Goal: Information Seeking & Learning: Learn about a topic

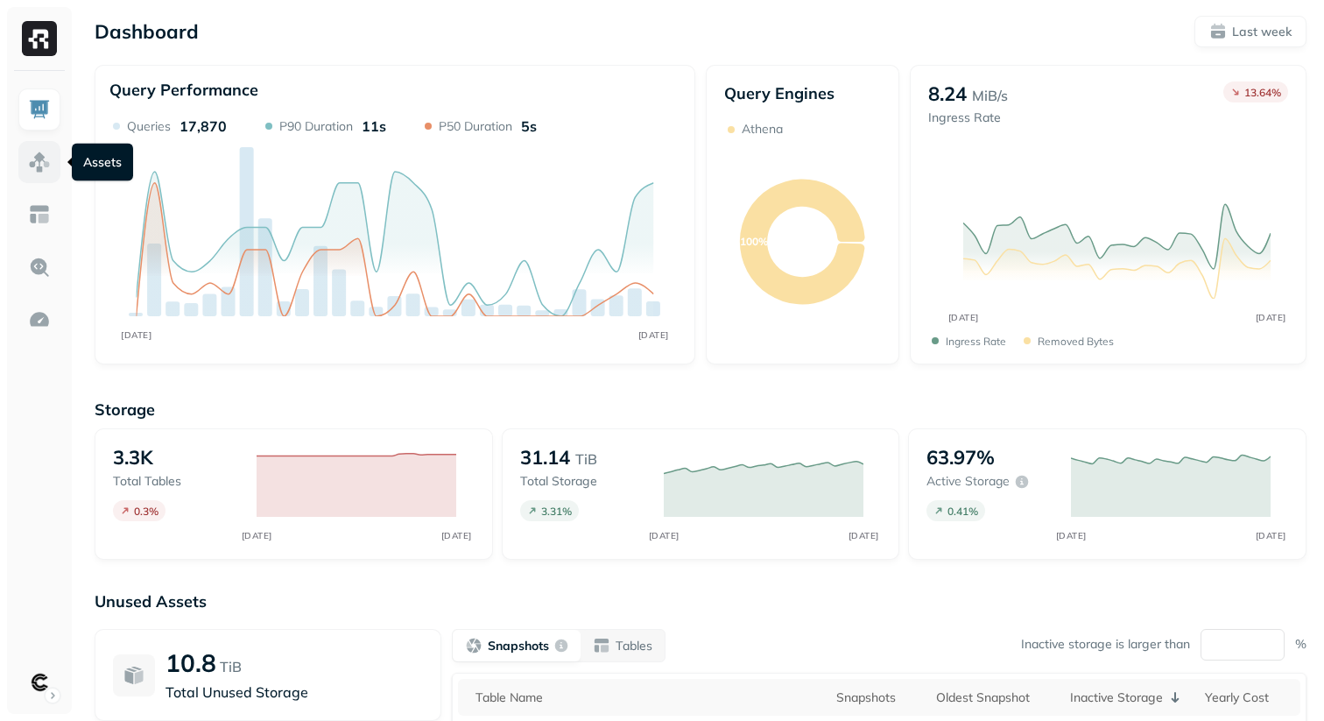
click at [40, 155] on img at bounding box center [39, 162] width 23 height 23
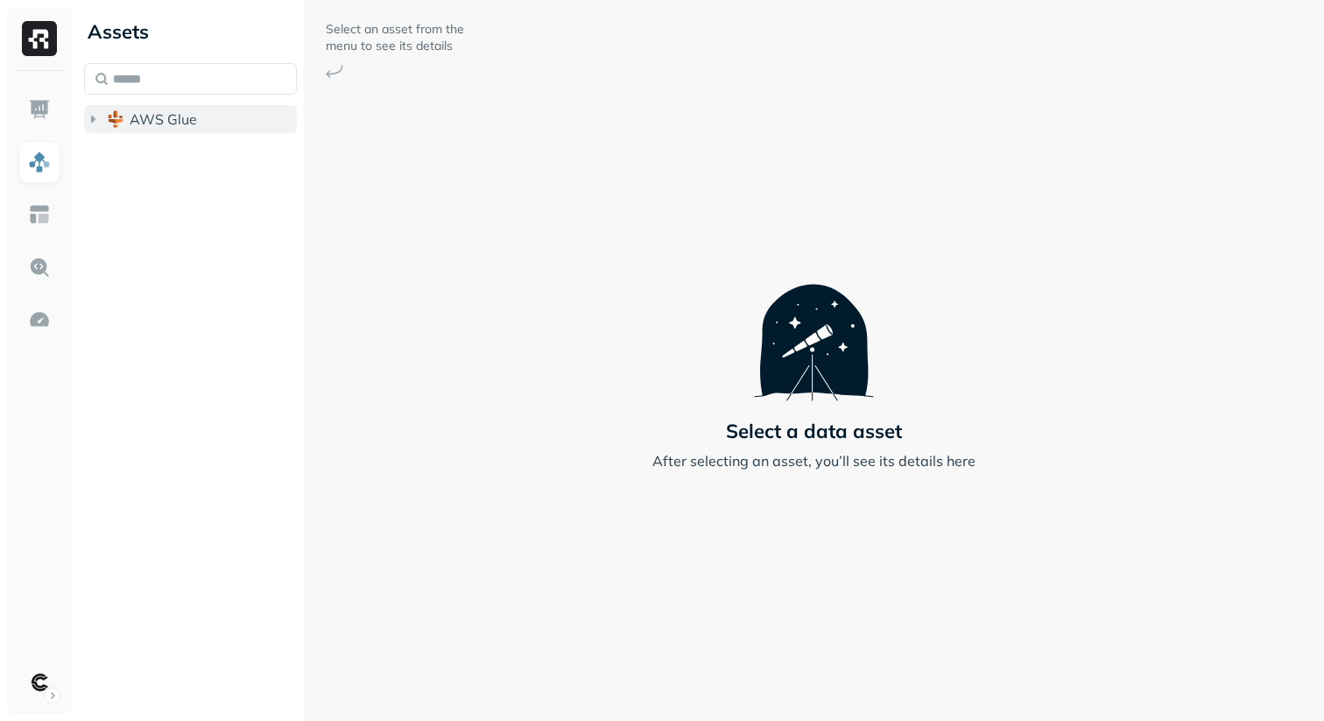
click at [95, 123] on icon "button" at bounding box center [93, 119] width 18 height 18
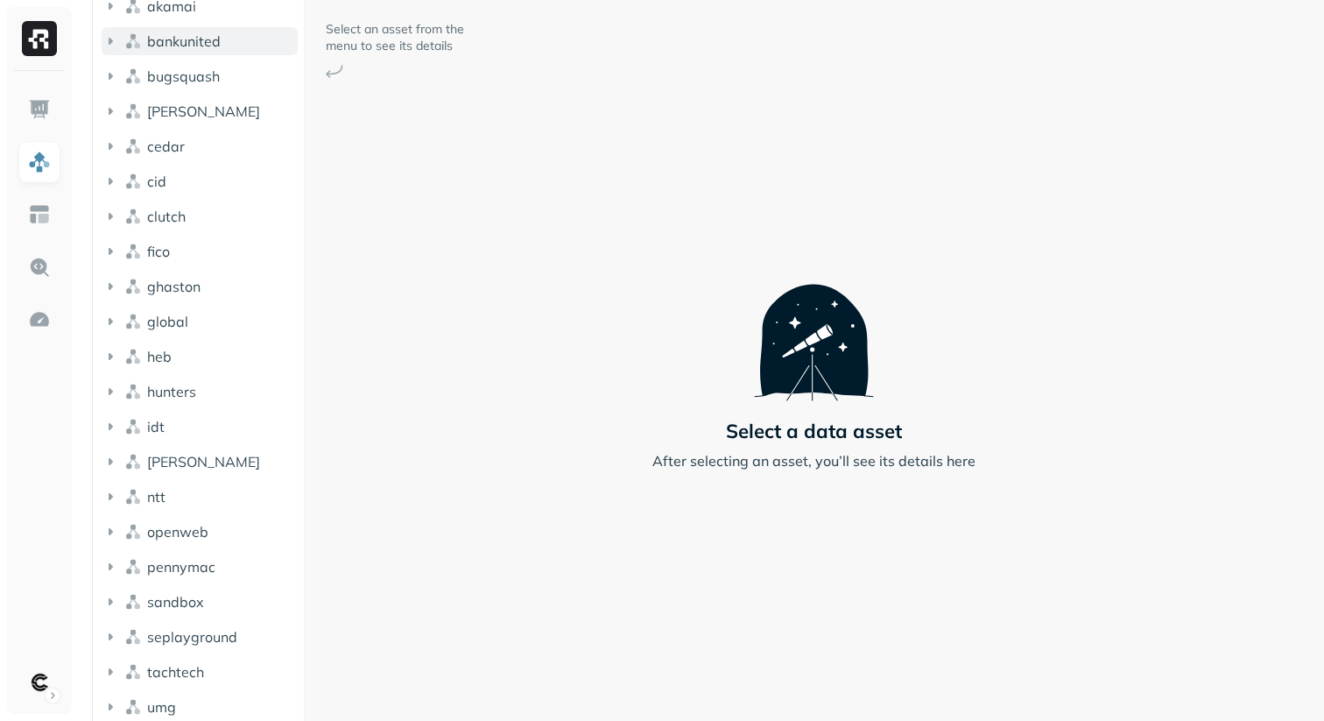
scroll to position [158, 0]
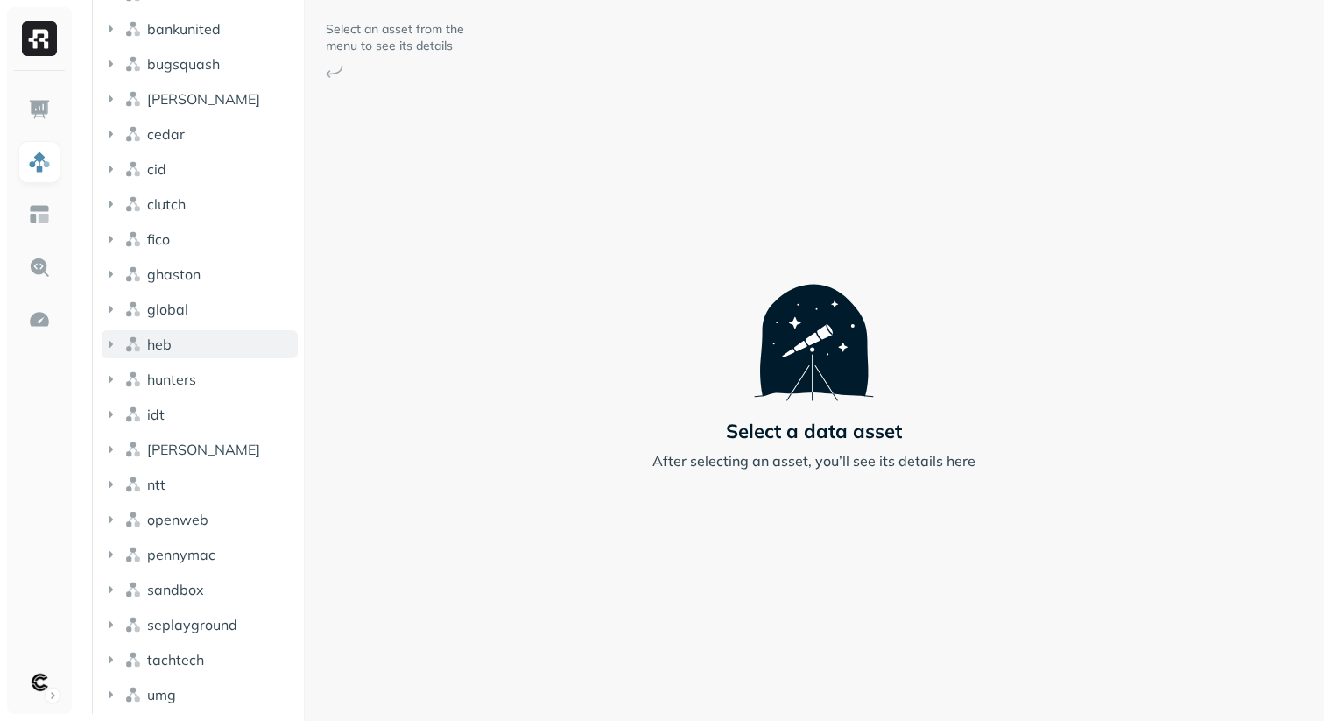
click at [113, 334] on button "heb" at bounding box center [200, 344] width 196 height 28
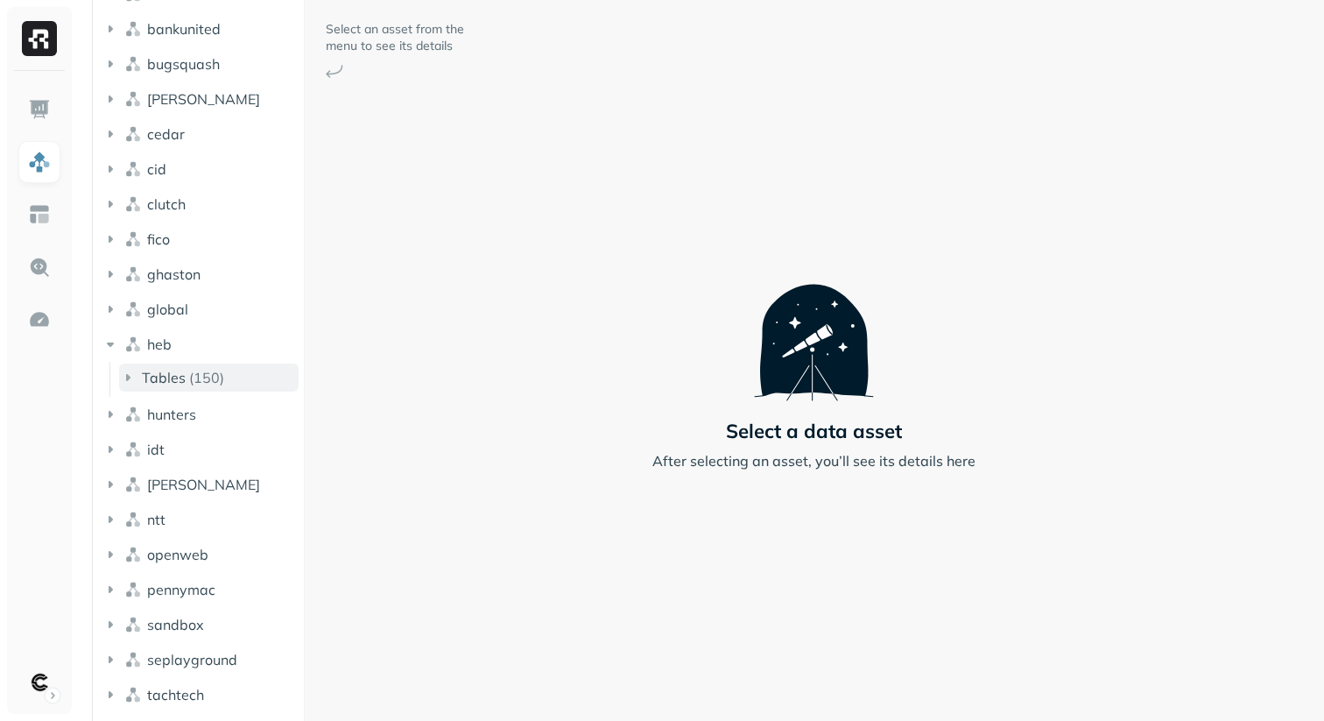
click at [125, 371] on icon "button" at bounding box center [128, 378] width 18 height 18
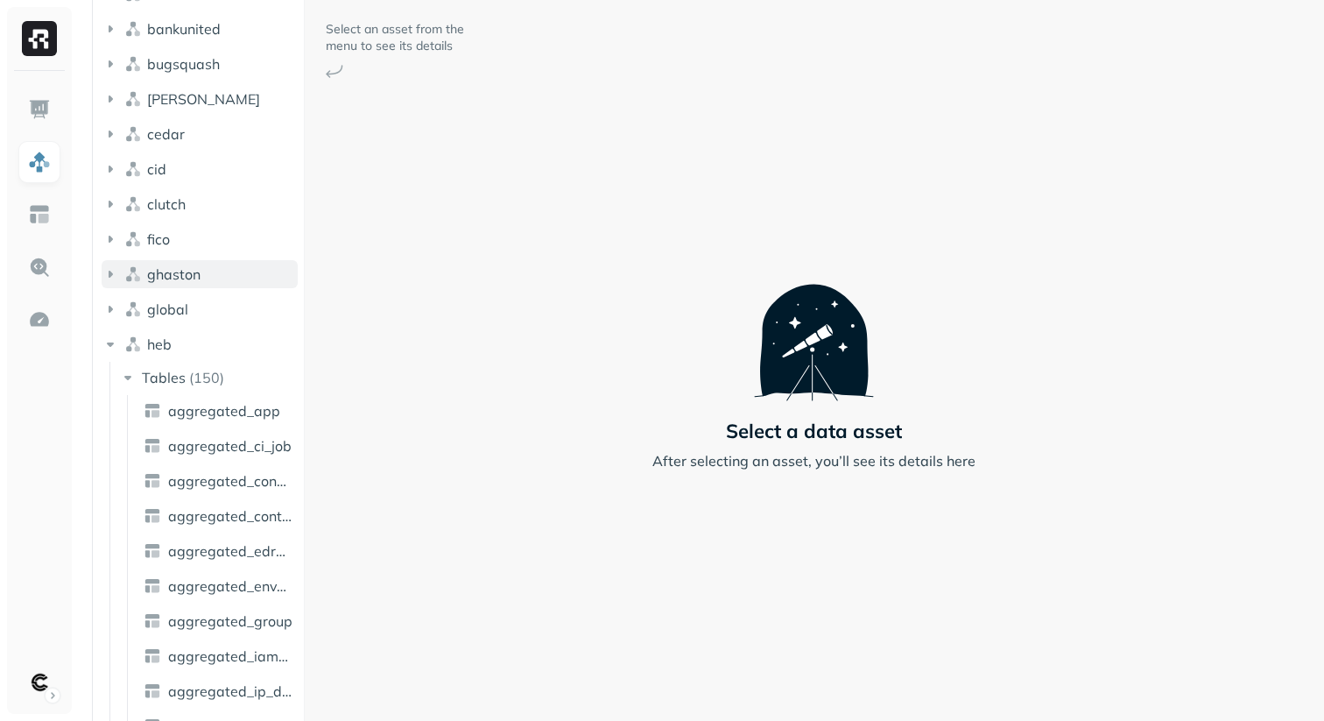
scroll to position [0, 0]
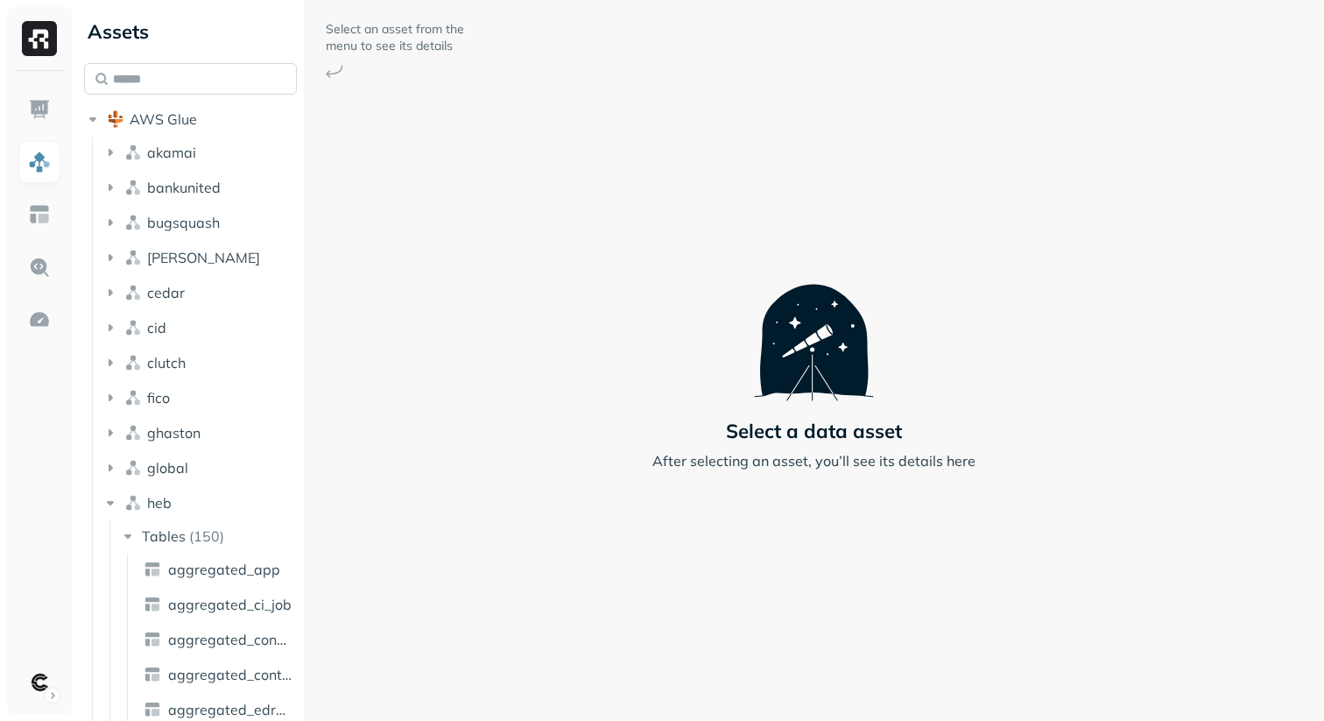
click at [161, 79] on input "text" at bounding box center [190, 79] width 213 height 32
paste input "**********"
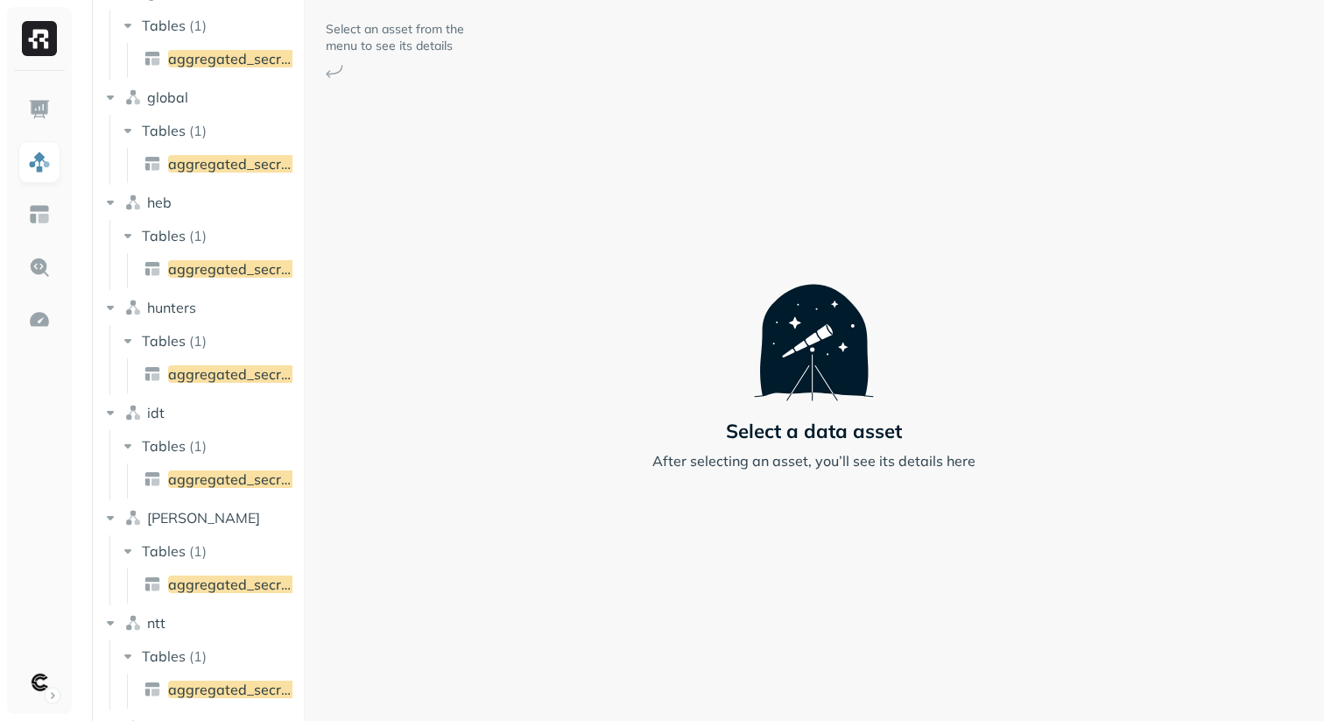
scroll to position [777, 0]
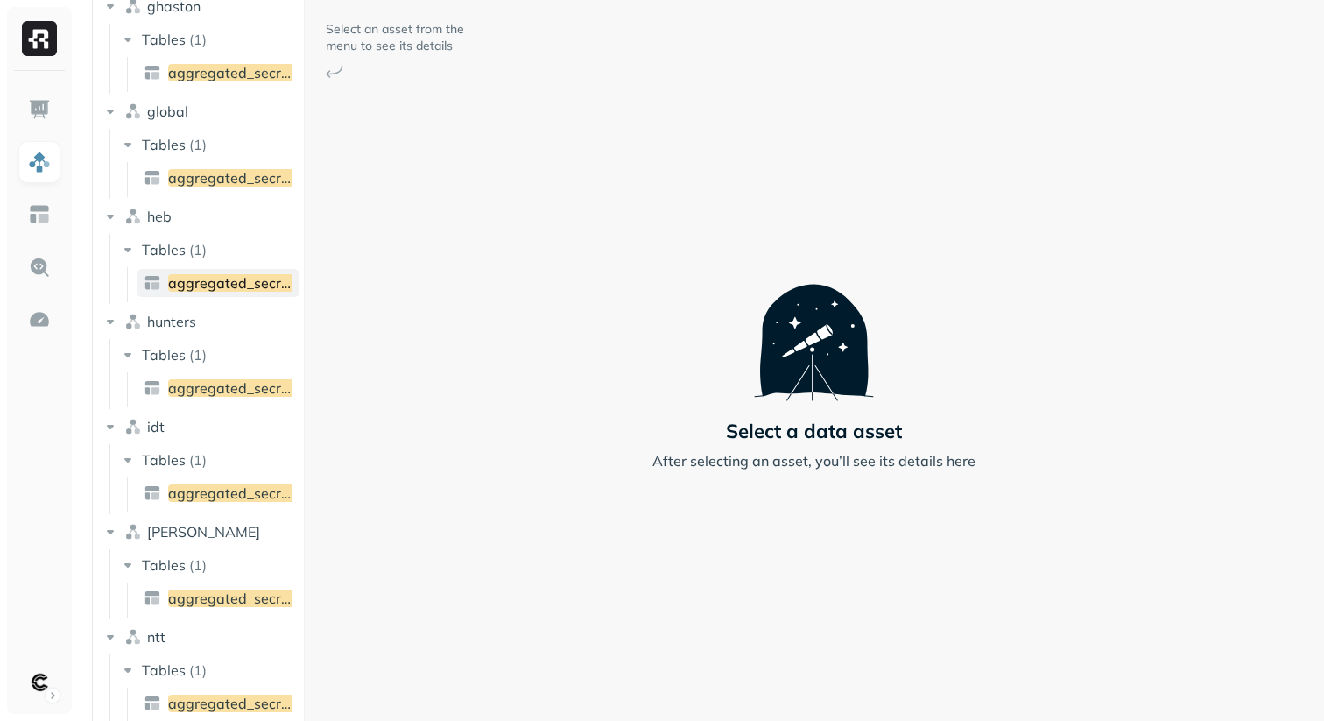
type input "**********"
click at [207, 282] on span "aggregated_secret_audit" at bounding box center [251, 283] width 167 height 18
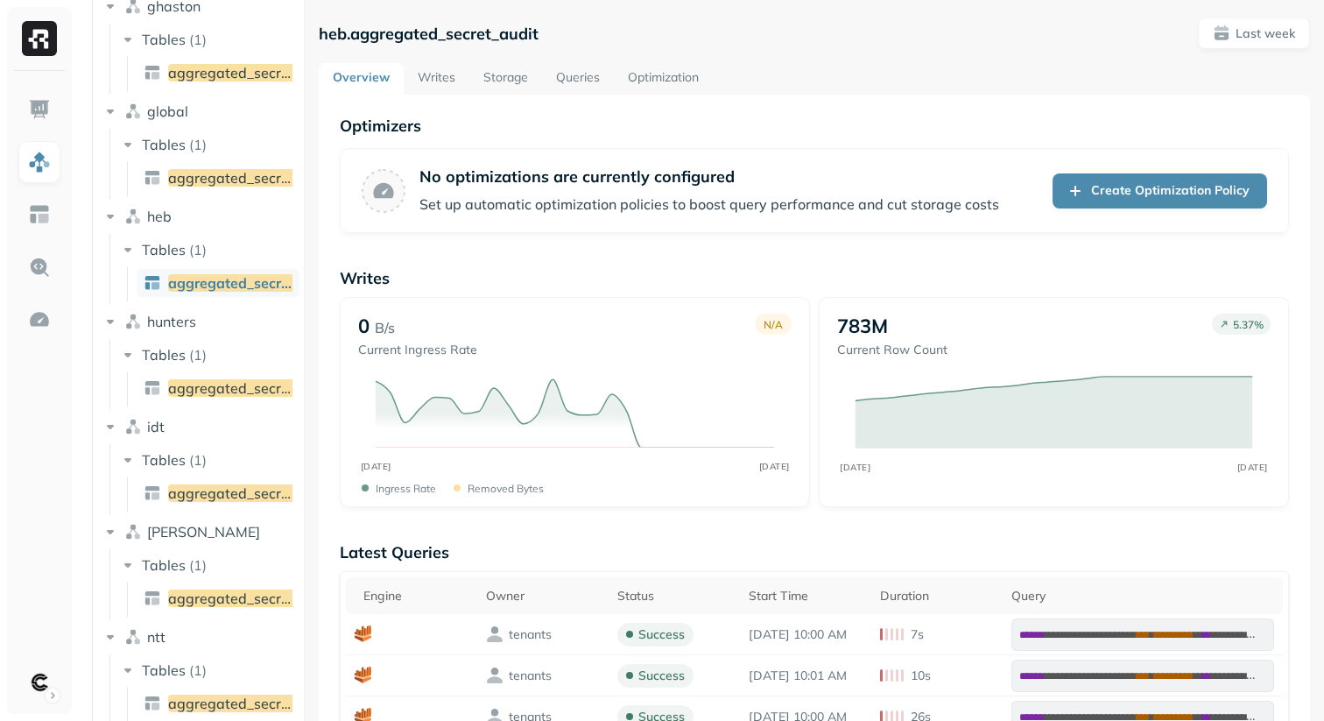
click at [447, 77] on link "Writes" at bounding box center [437, 79] width 66 height 32
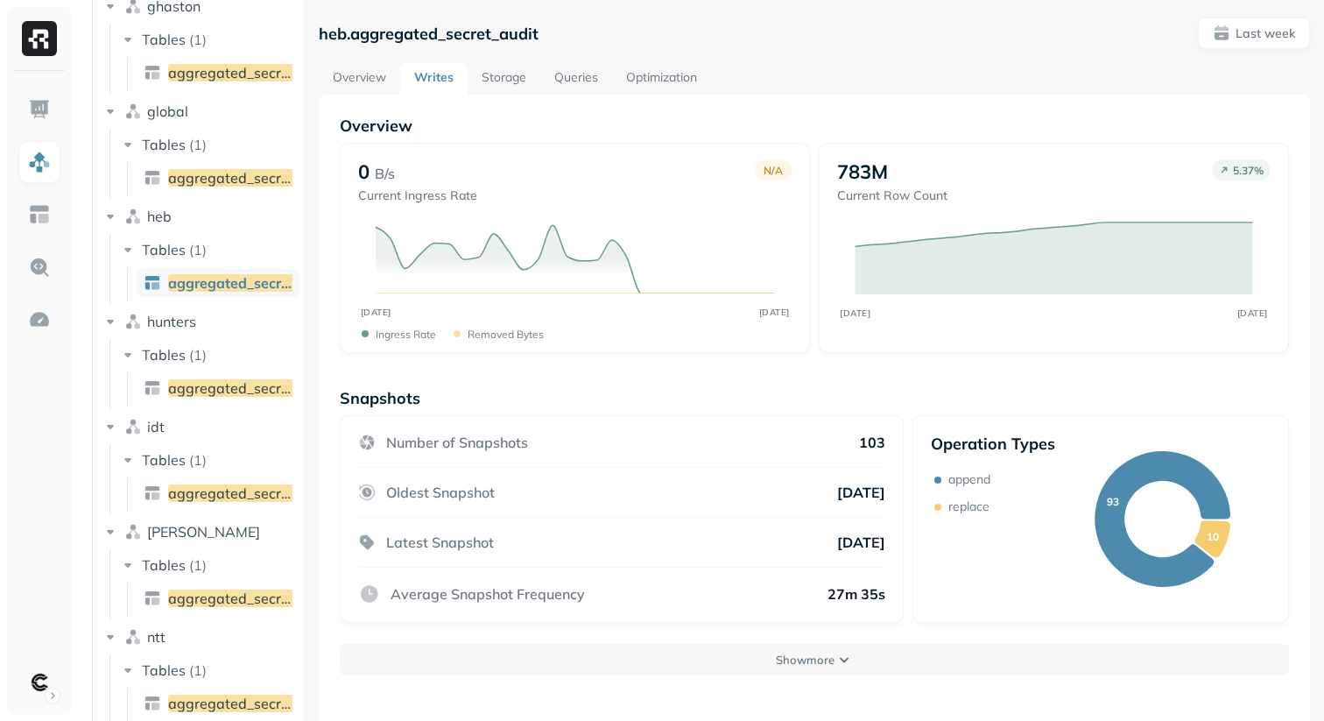
click at [583, 81] on link "Queries" at bounding box center [576, 79] width 72 height 32
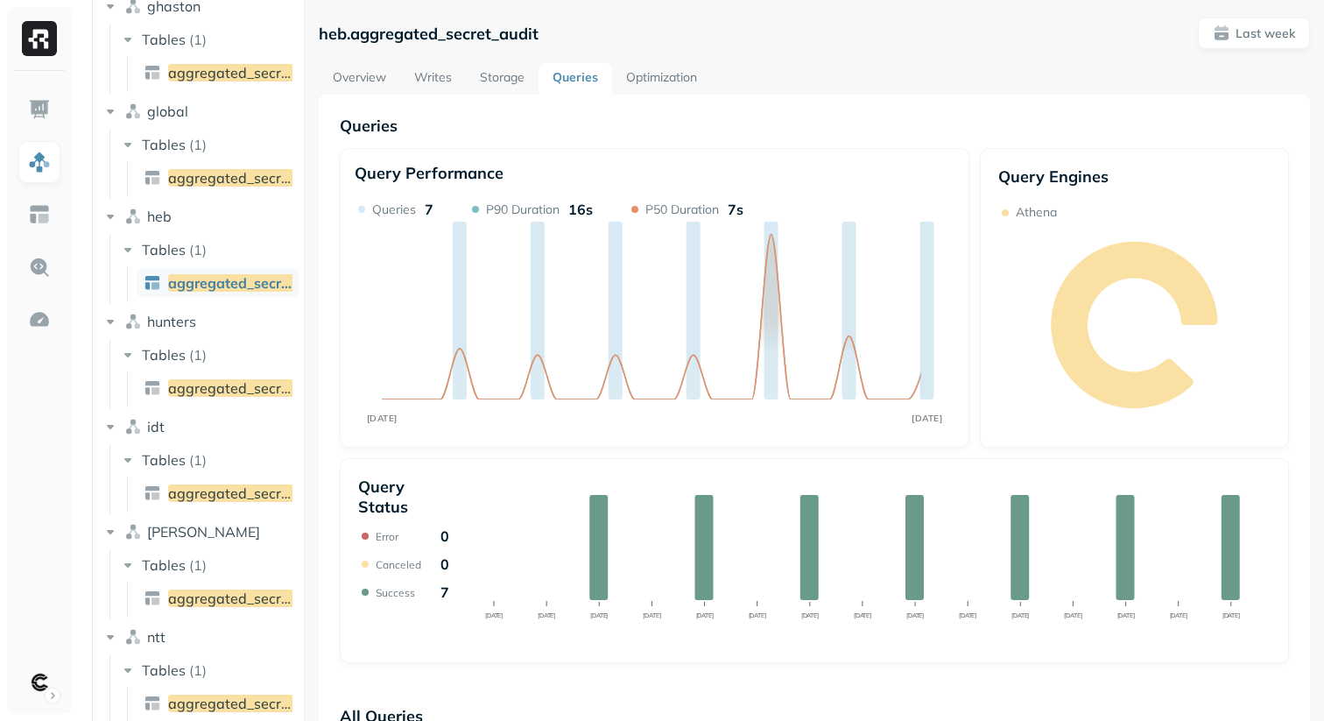
click at [503, 82] on link "Storage" at bounding box center [502, 79] width 73 height 32
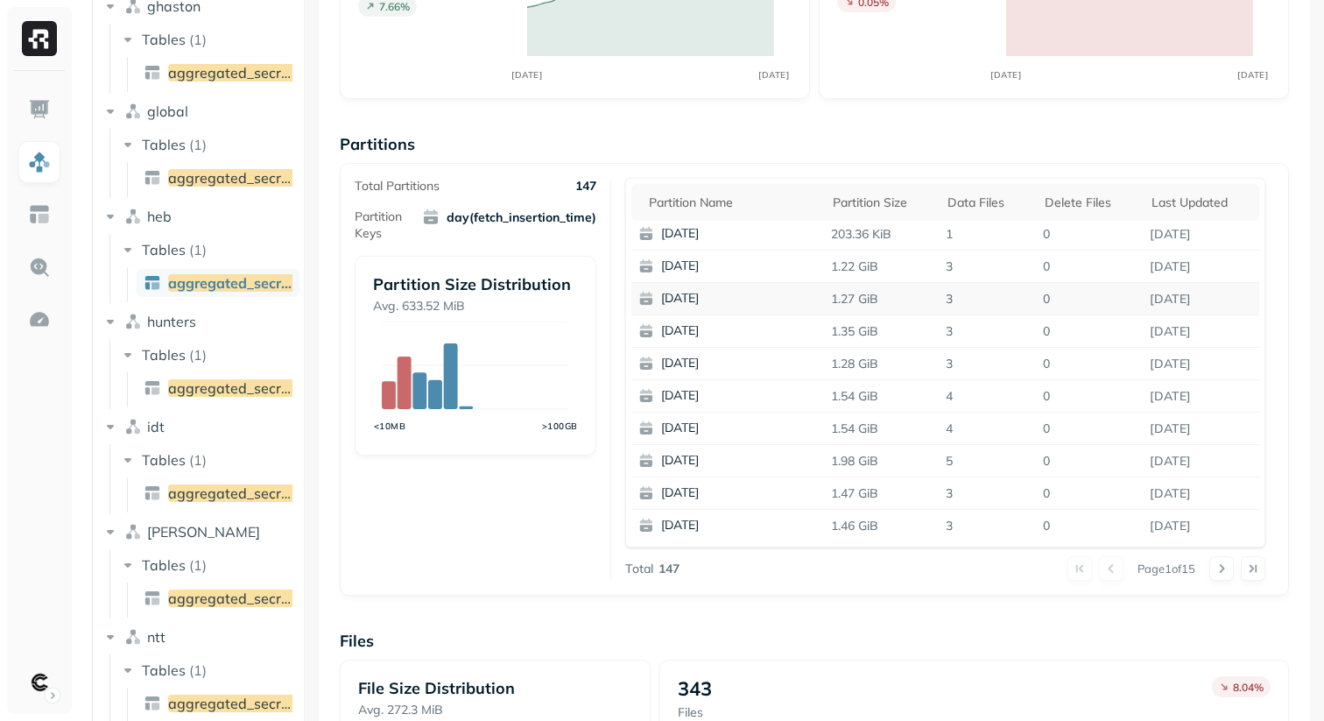
scroll to position [224, 0]
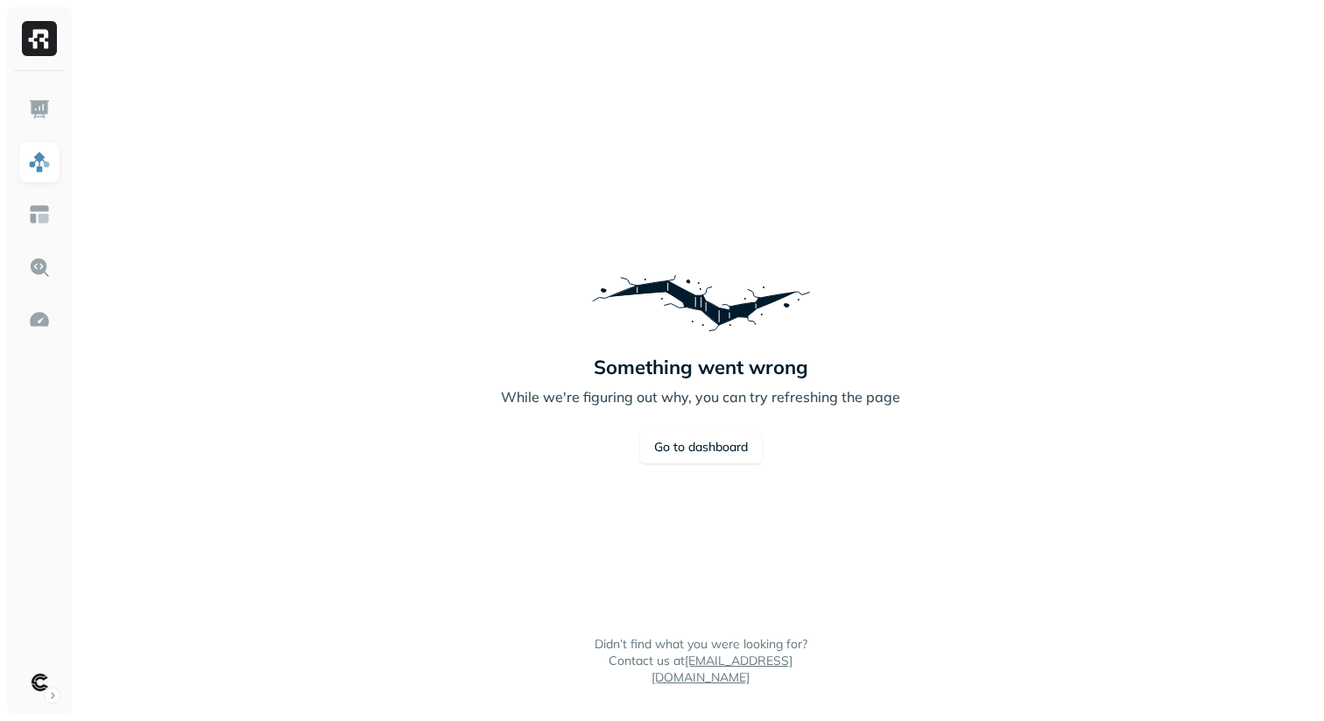
click at [682, 441] on link "Go to dashboard" at bounding box center [701, 448] width 122 height 32
